Goal: Task Accomplishment & Management: Manage account settings

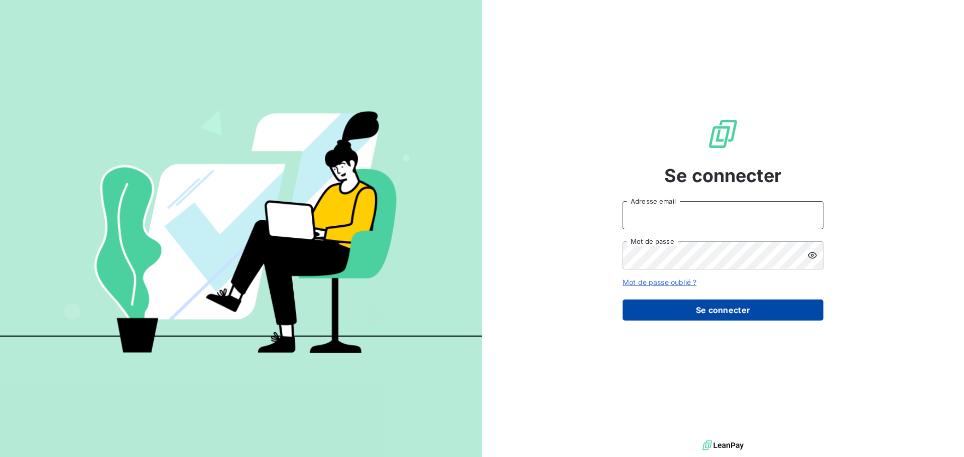
type input "[PERSON_NAME][EMAIL_ADDRESS][DOMAIN_NAME]"
click at [701, 312] on button "Se connecter" at bounding box center [723, 310] width 201 height 21
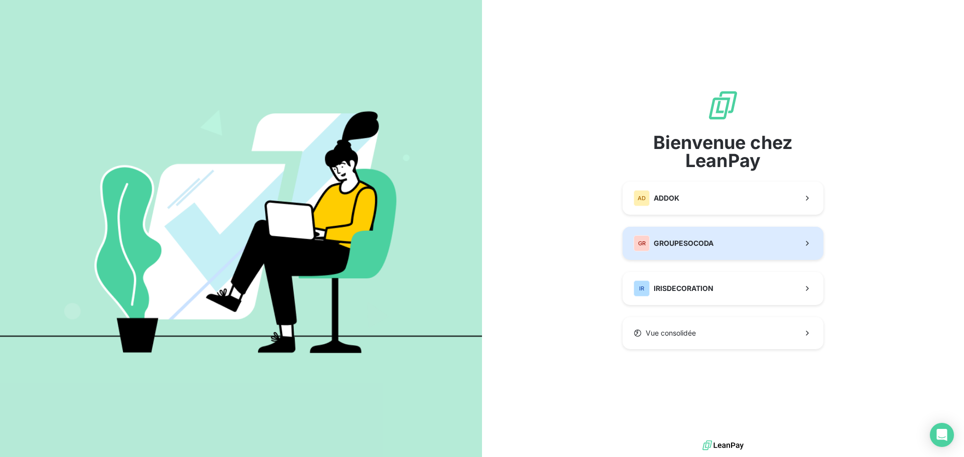
click at [666, 243] on span "GROUPESOCODA" at bounding box center [684, 244] width 60 height 10
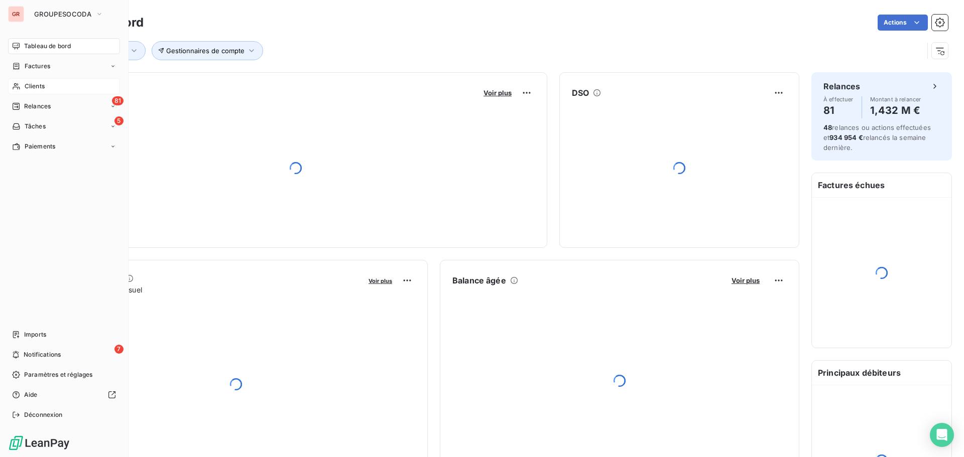
click at [29, 84] on span "Clients" at bounding box center [35, 86] width 20 height 9
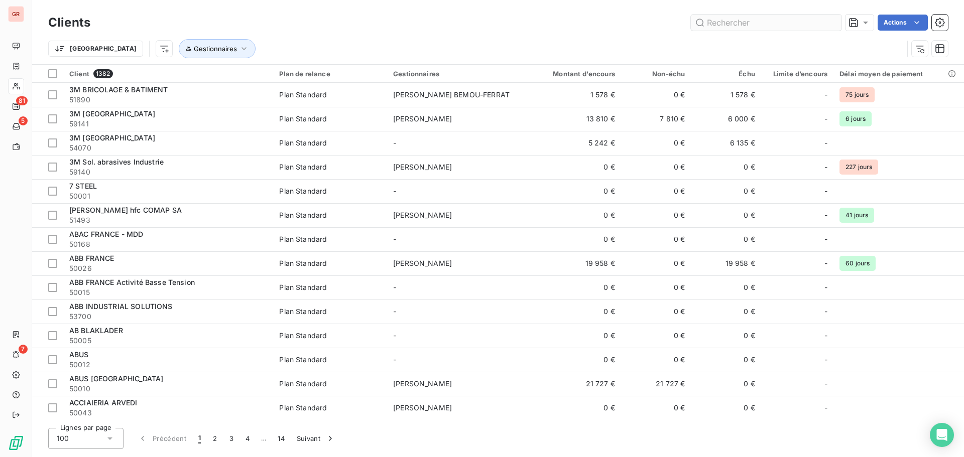
click at [750, 25] on input "text" at bounding box center [766, 23] width 151 height 16
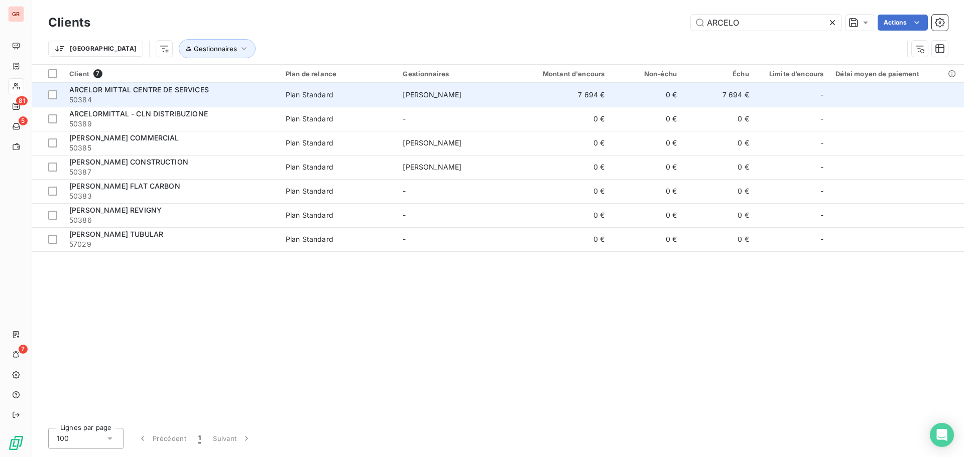
type input "ARCELO"
click at [186, 90] on span "ARCELOR MITTAL CENTRE DE SERVICES" at bounding box center [139, 89] width 140 height 9
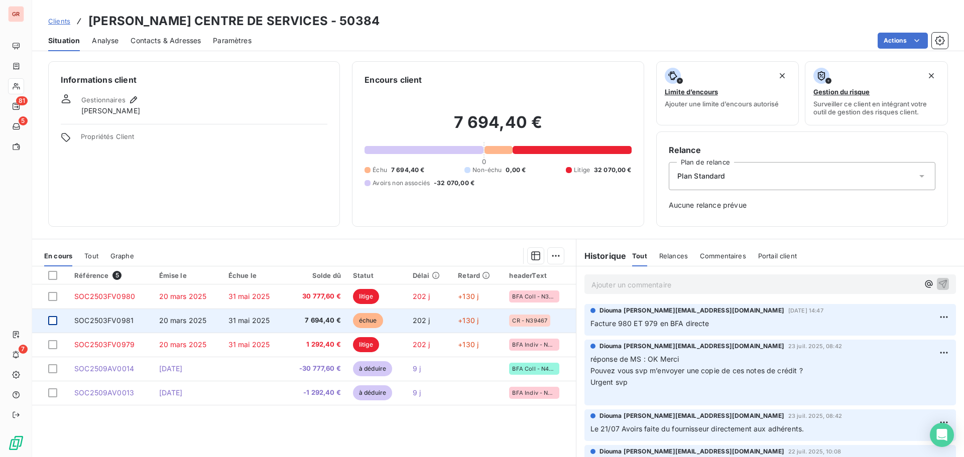
click at [53, 318] on div at bounding box center [52, 320] width 9 height 9
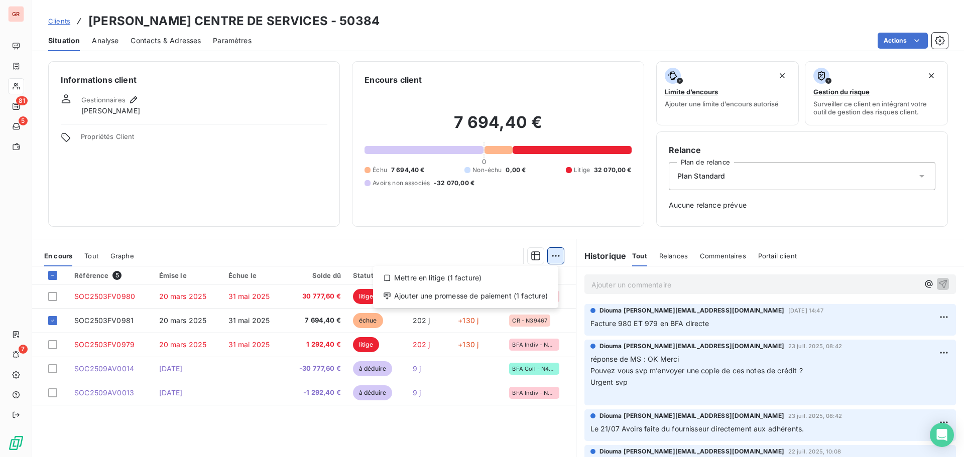
click at [558, 256] on html "GR 81 5 7 Clients ARCELOR MITTAL CENTRE DE SERVICES - 50384 Situation Analyse C…" at bounding box center [482, 228] width 964 height 457
click at [449, 280] on div "Mettre en litige (1 facture)" at bounding box center [465, 278] width 177 height 16
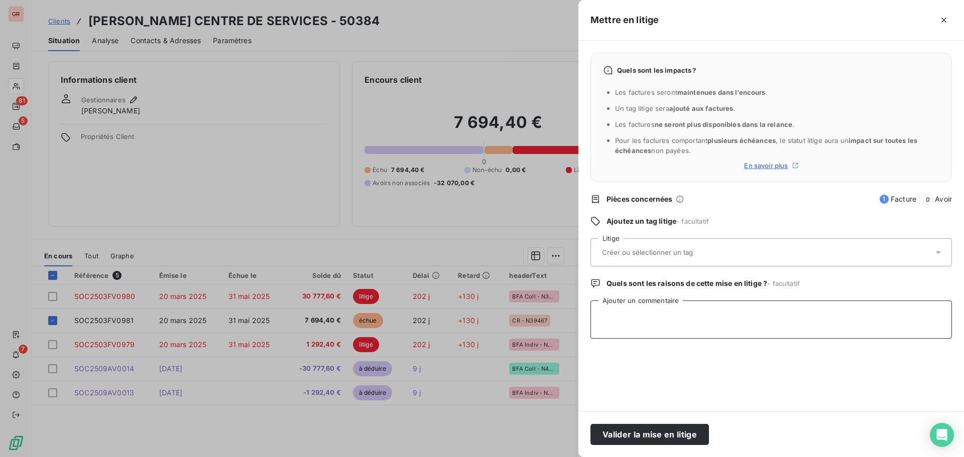
click at [651, 314] on textarea "Ajouter un commentaire" at bounding box center [772, 320] width 362 height 38
type textarea "N"
type textarea "c"
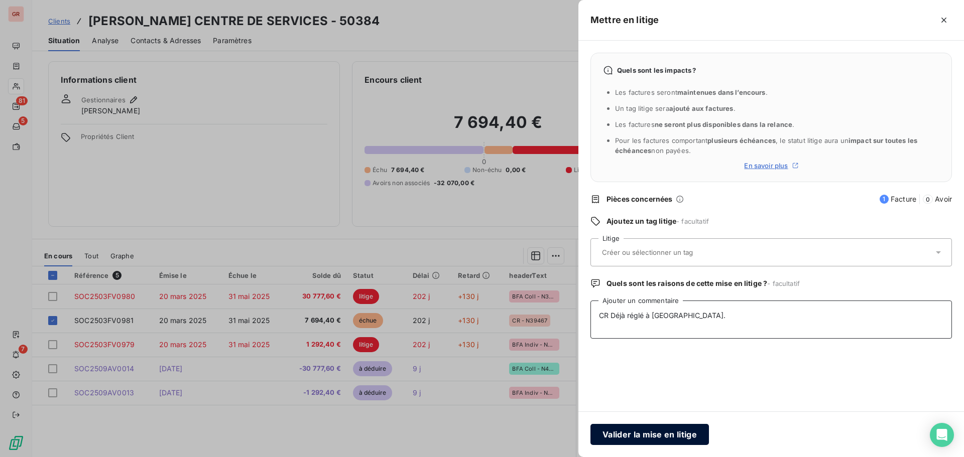
type textarea "CR Déjà réglé à GUILLOT."
click at [659, 436] on button "Valider la mise en litige" at bounding box center [650, 434] width 119 height 21
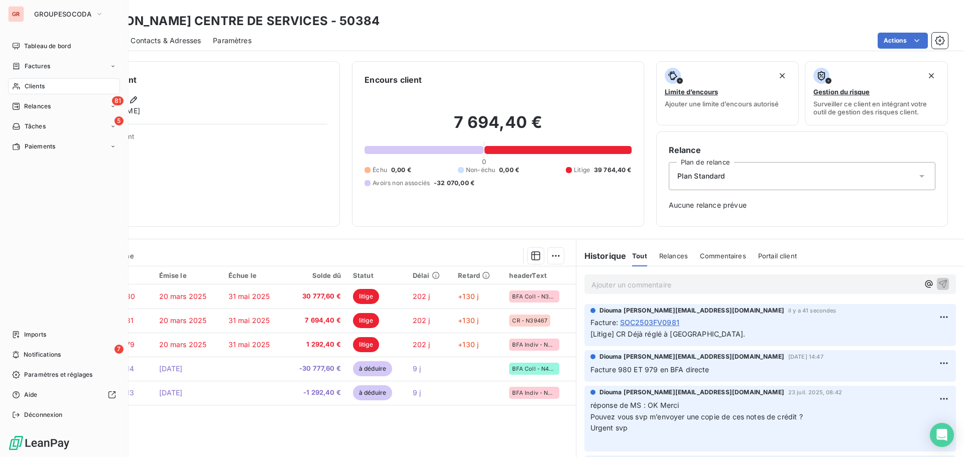
click at [32, 86] on span "Clients" at bounding box center [35, 86] width 20 height 9
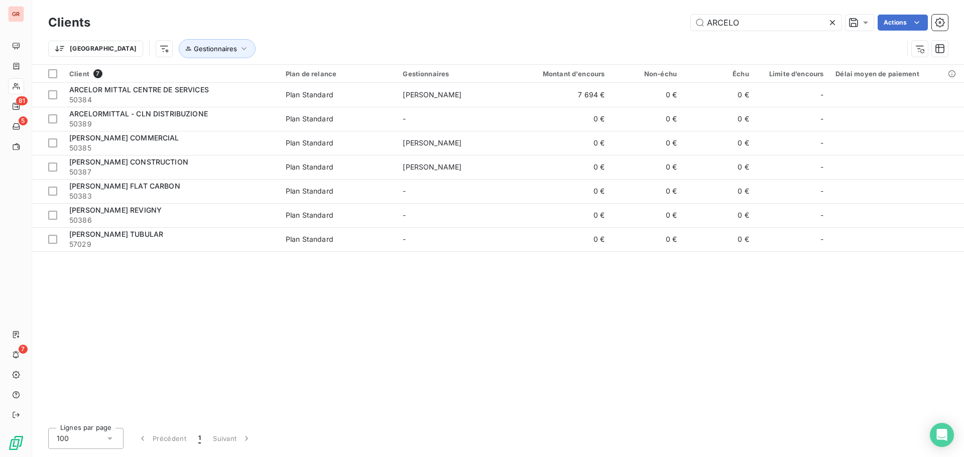
click at [773, 13] on div "Clients ARCELO Actions" at bounding box center [498, 22] width 900 height 21
drag, startPoint x: 772, startPoint y: 19, endPoint x: 630, endPoint y: 24, distance: 142.7
click at [630, 24] on div "ARCELO Actions" at bounding box center [525, 23] width 846 height 16
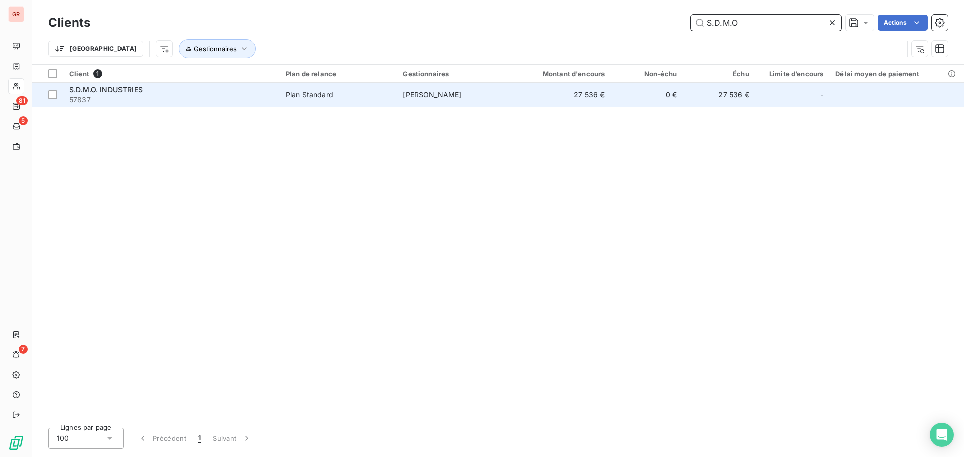
type input "S.D.M.O"
click at [513, 97] on td "XAVIER HARMAND" at bounding box center [455, 95] width 117 height 24
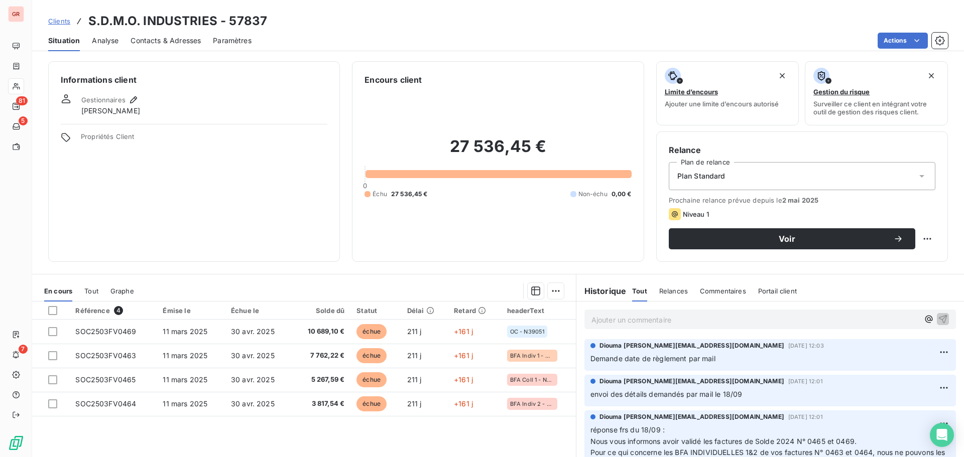
click at [619, 317] on p "Ajouter un commentaire ﻿" at bounding box center [755, 320] width 327 height 13
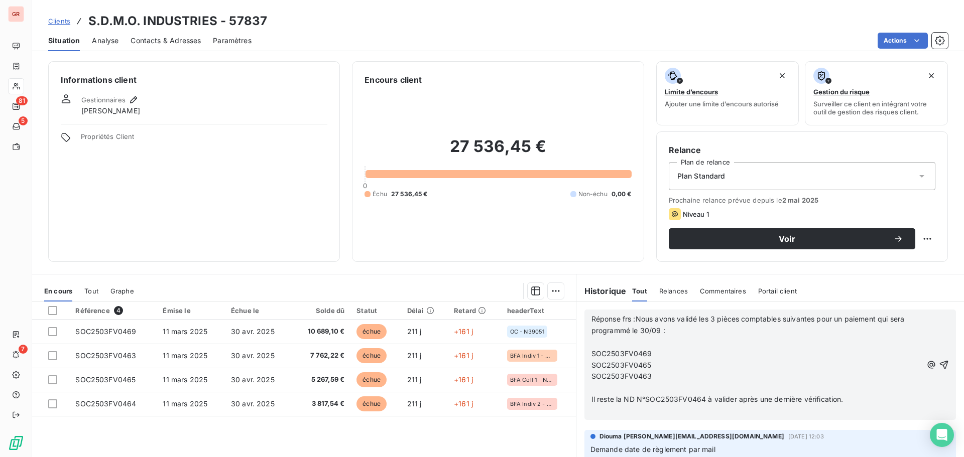
click at [595, 341] on p "﻿" at bounding box center [757, 343] width 331 height 12
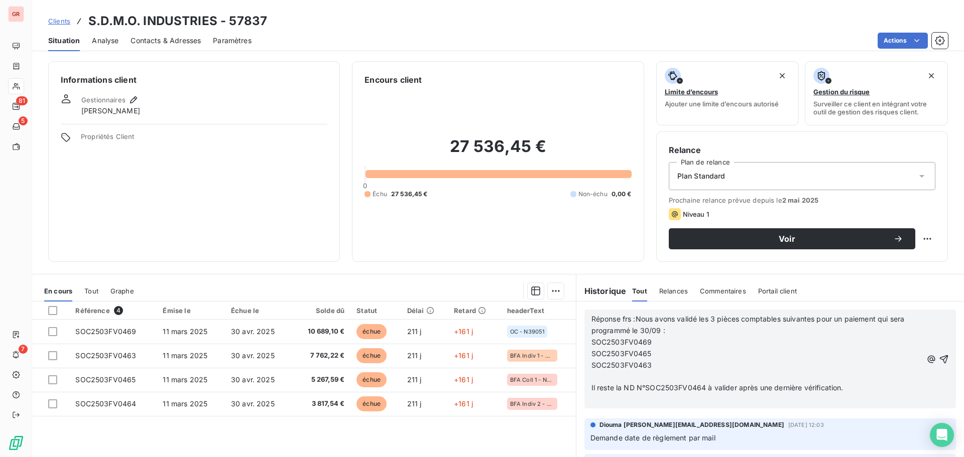
click at [631, 321] on span "Réponse frs :Nous avons validé les 3 pièces comptables suivantes pour un paieme…" at bounding box center [749, 325] width 315 height 20
click at [592, 376] on p "﻿" at bounding box center [757, 377] width 331 height 12
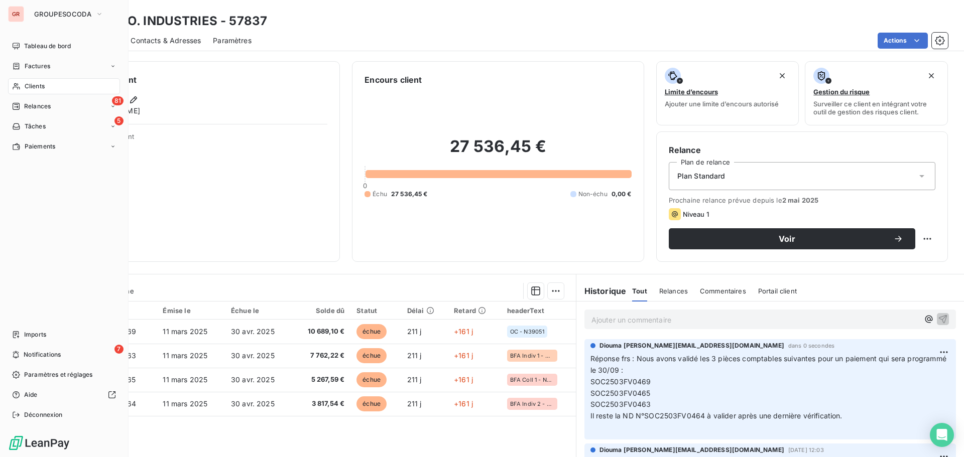
drag, startPoint x: 25, startPoint y: 84, endPoint x: 58, endPoint y: 83, distance: 33.1
click at [25, 84] on span "Clients" at bounding box center [35, 86] width 20 height 9
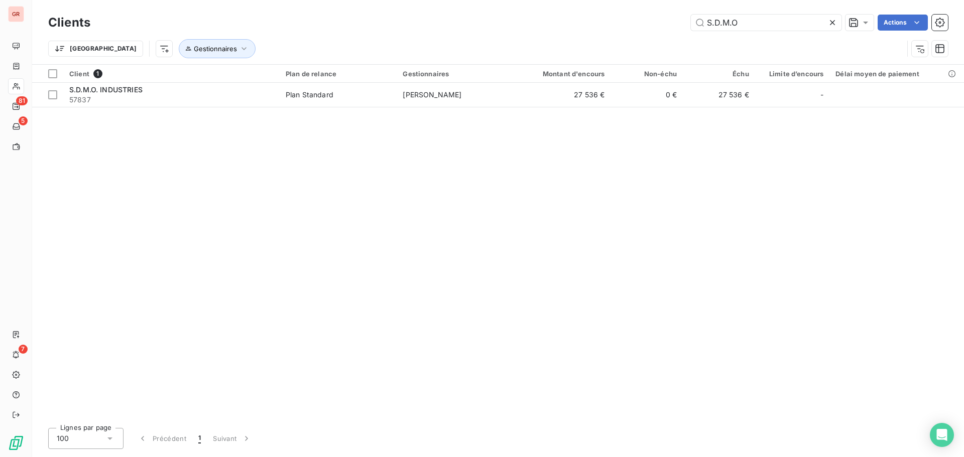
drag, startPoint x: 591, startPoint y: 39, endPoint x: 580, endPoint y: 42, distance: 11.1
click at [580, 42] on div "Clients S.D.M.O Actions Trier Gestionnaires" at bounding box center [498, 38] width 900 height 52
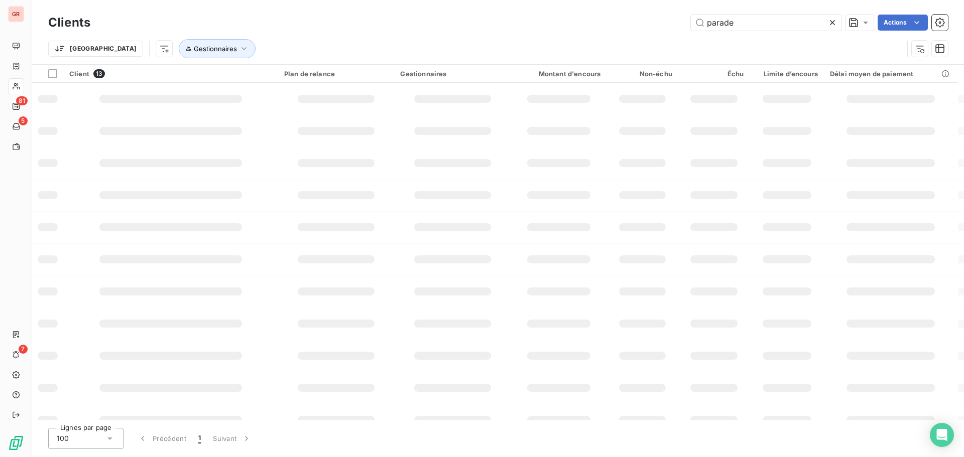
type input "parade"
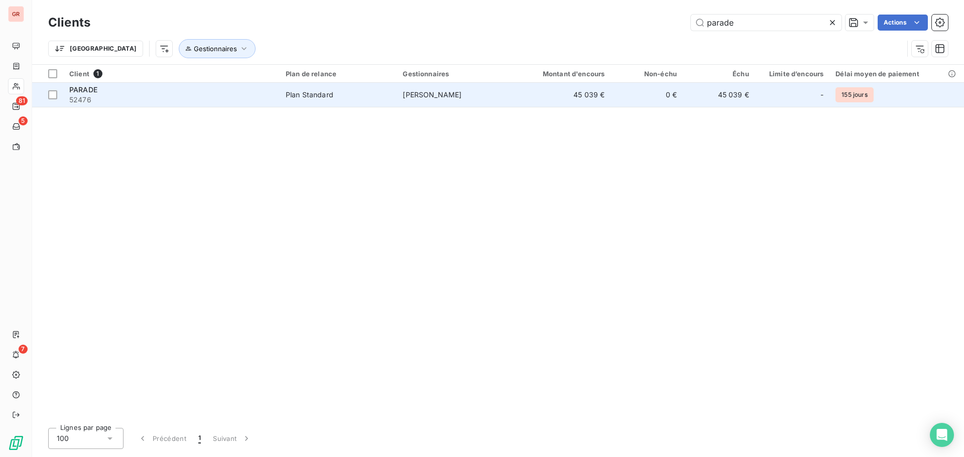
click at [546, 101] on td "45 039 €" at bounding box center [562, 95] width 97 height 24
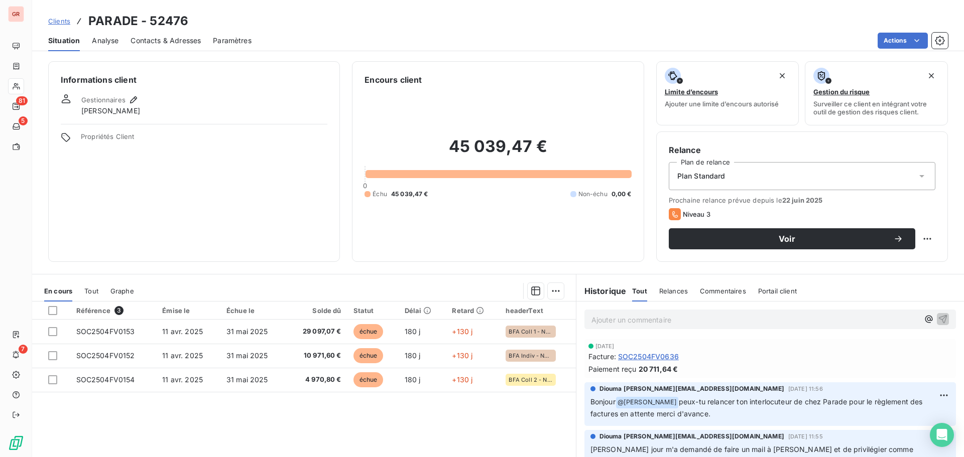
click at [613, 319] on p "Ajouter un commentaire ﻿" at bounding box center [755, 320] width 327 height 13
click at [631, 316] on span "réponse frs : détail de la facture 0152 envoyé suite" at bounding box center [677, 319] width 171 height 9
click at [637, 322] on span "réponse frs : détail de la facture 0152 envoyé suite" at bounding box center [677, 319] width 171 height 9
drag, startPoint x: 632, startPoint y: 321, endPoint x: 774, endPoint y: 326, distance: 142.2
click at [774, 326] on div "réponse frs : détail de la facture 0152 envoyé suite" at bounding box center [770, 319] width 372 height 19
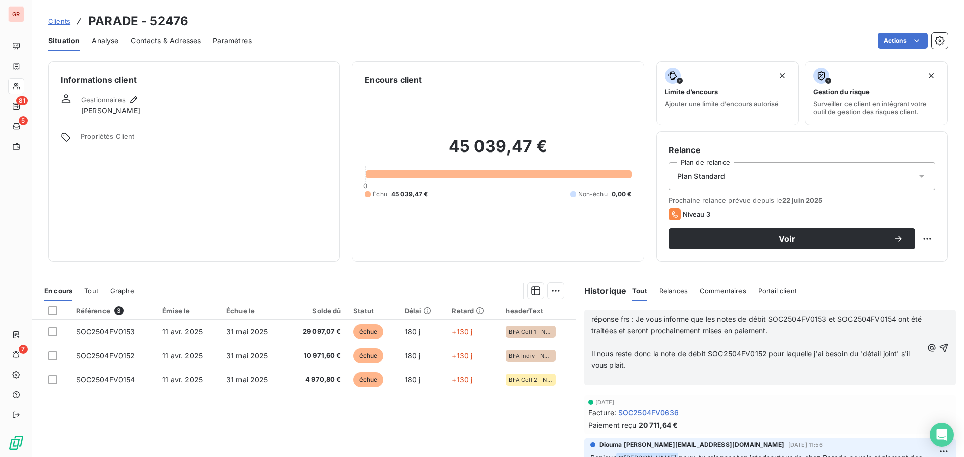
click at [592, 342] on p "﻿" at bounding box center [757, 343] width 331 height 12
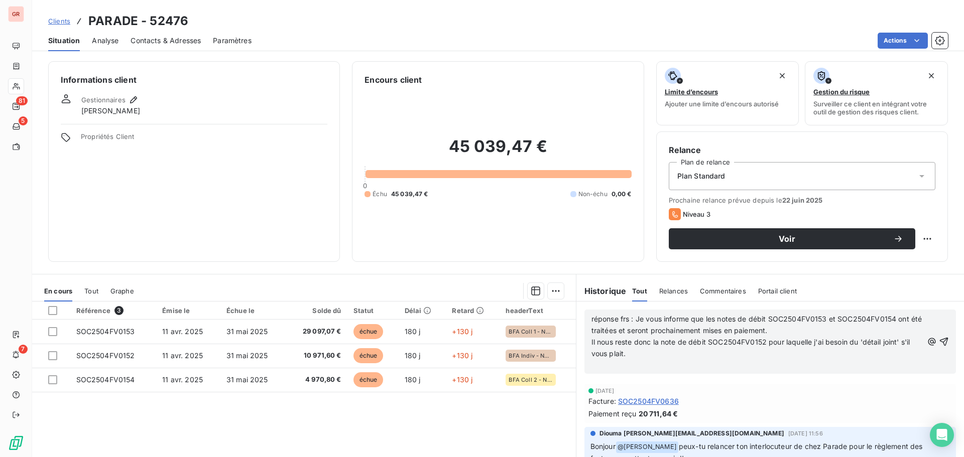
click at [934, 337] on div "réponse frs : Je vous informe que les notes de débit SOC2504FV0153 et SOC2504FV…" at bounding box center [770, 342] width 372 height 64
click at [939, 340] on icon "button" at bounding box center [944, 342] width 10 height 10
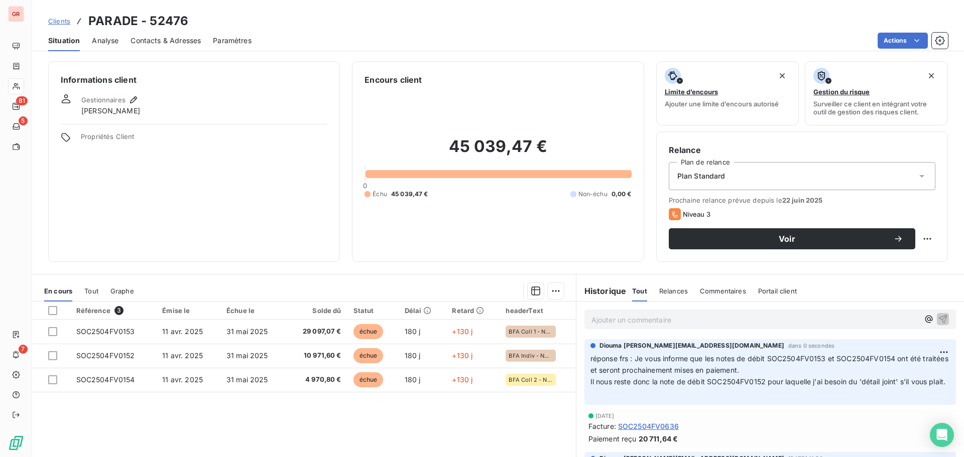
click at [613, 319] on p "Ajouter un commentaire ﻿" at bounding box center [755, 320] width 327 height 13
click at [637, 319] on p "détail envoyée" at bounding box center [755, 320] width 327 height 12
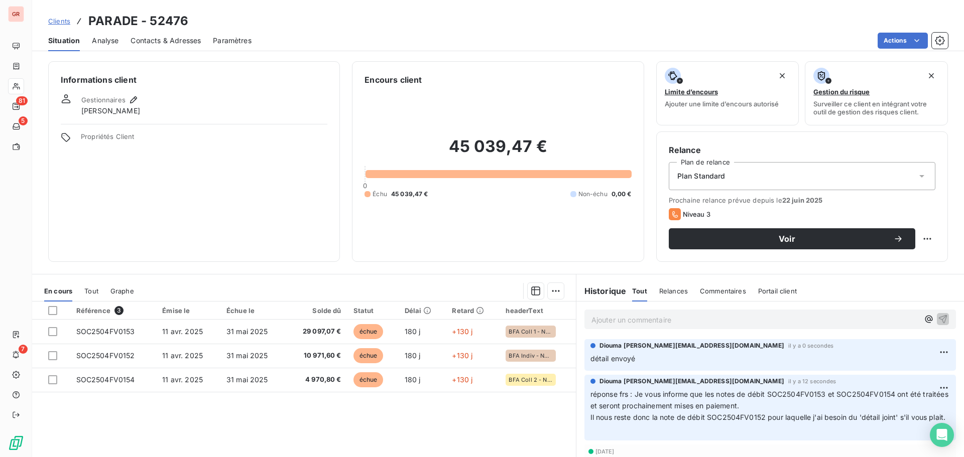
click at [610, 317] on p "Ajouter un commentaire ﻿" at bounding box center [755, 320] width 327 height 13
click at [667, 319] on p "réponse frs du 3/10 :" at bounding box center [755, 320] width 327 height 12
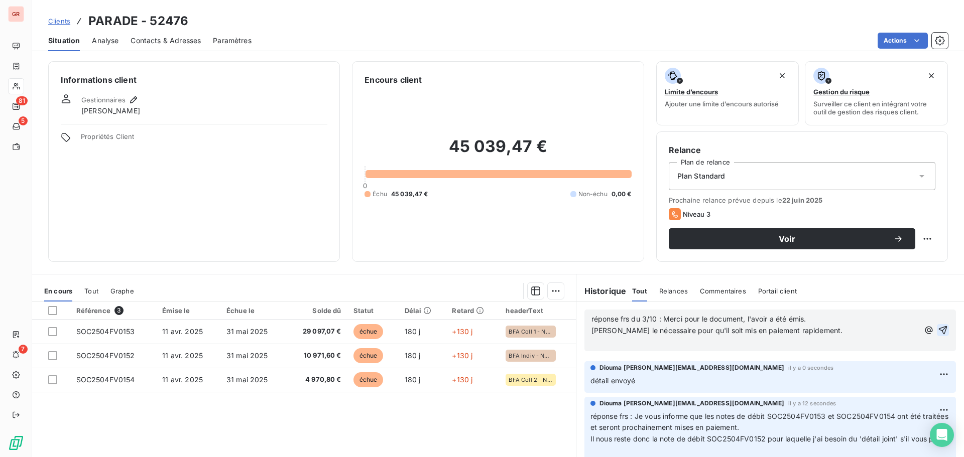
click at [939, 329] on icon "button" at bounding box center [943, 330] width 9 height 9
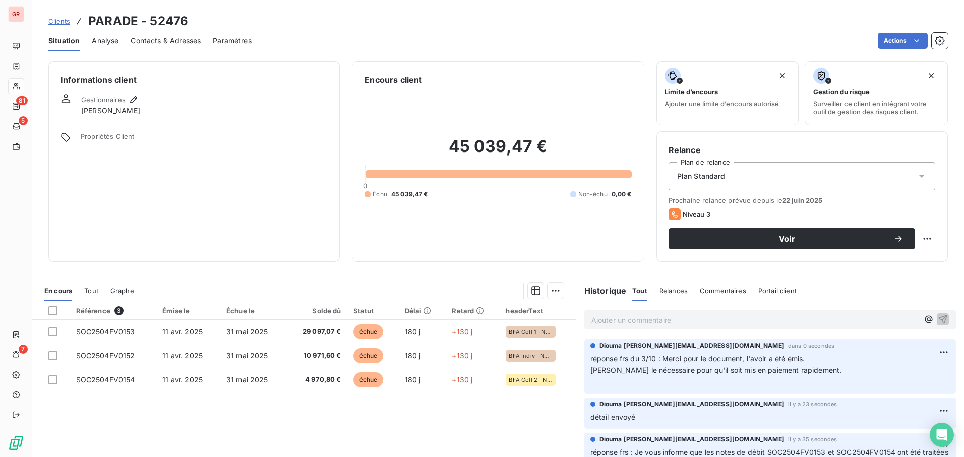
click at [757, 63] on div "Clients PARADE - 52476 Situation Analyse Contacts & Adresses Paramètres Actions…" at bounding box center [498, 228] width 932 height 457
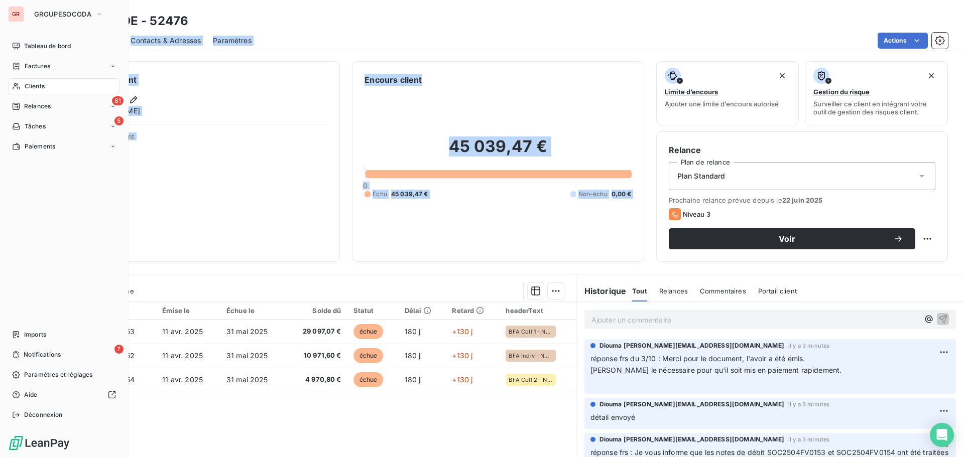
click at [27, 86] on span "Clients" at bounding box center [35, 86] width 20 height 9
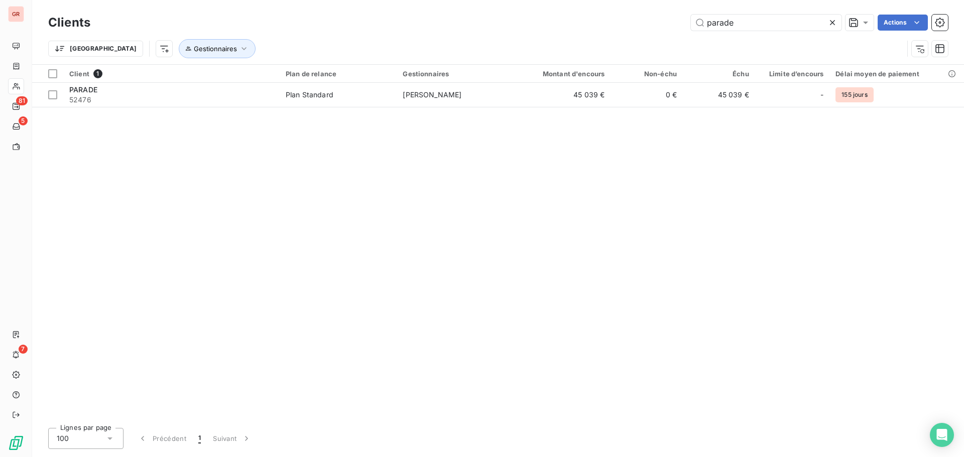
drag, startPoint x: 667, startPoint y: 27, endPoint x: 622, endPoint y: 32, distance: 45.4
click at [622, 32] on div "Clients parade Actions" at bounding box center [498, 22] width 900 height 21
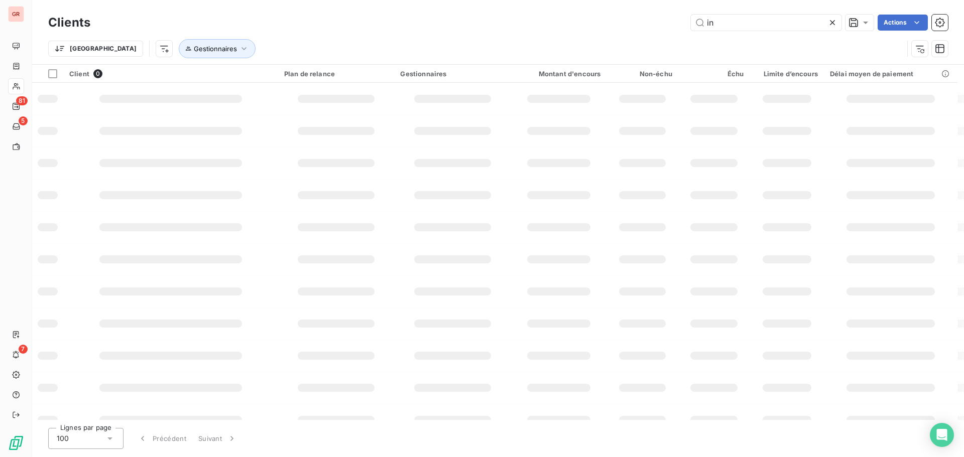
type input "i"
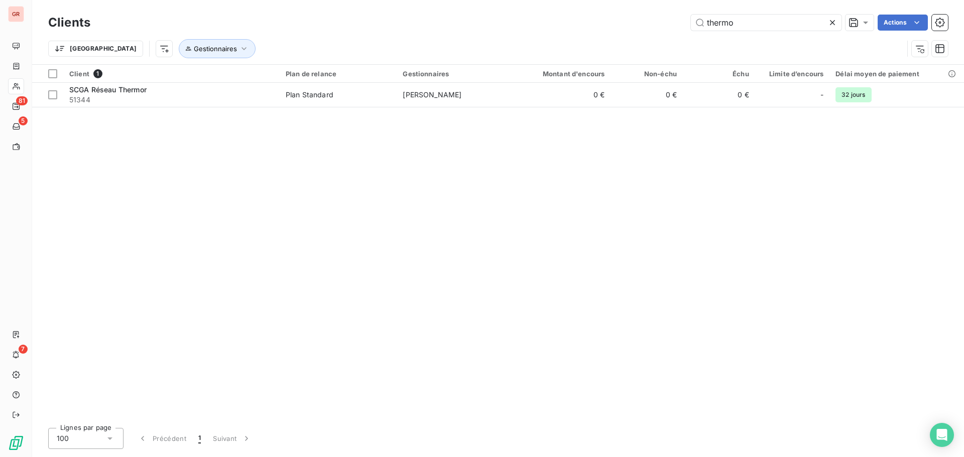
type input "thermo"
